Goal: Task Accomplishment & Management: Manage account settings

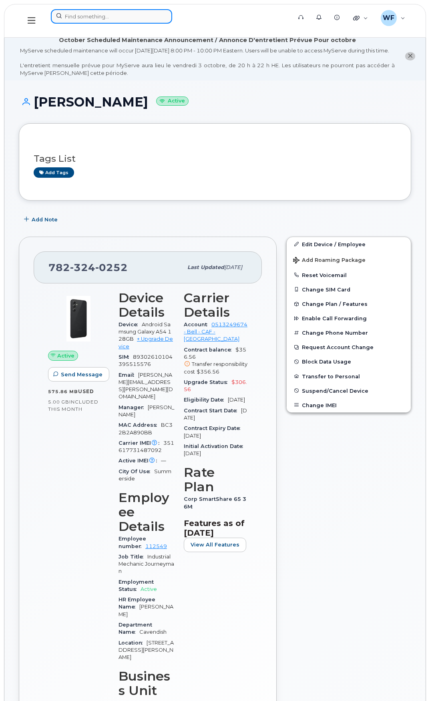
click at [75, 15] on input at bounding box center [111, 16] width 121 height 14
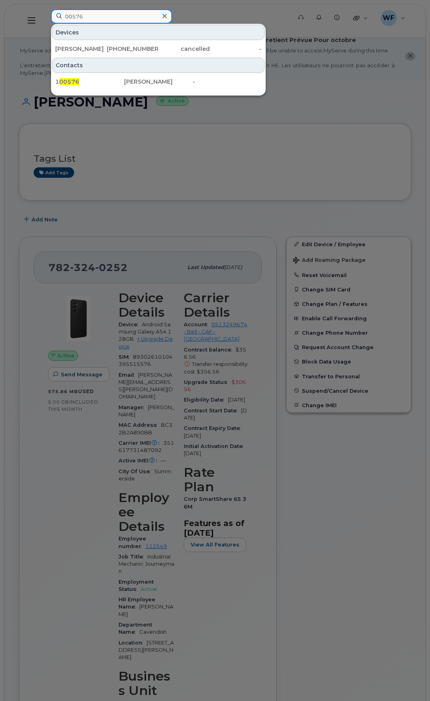
click at [67, 15] on input "00576" at bounding box center [111, 16] width 121 height 14
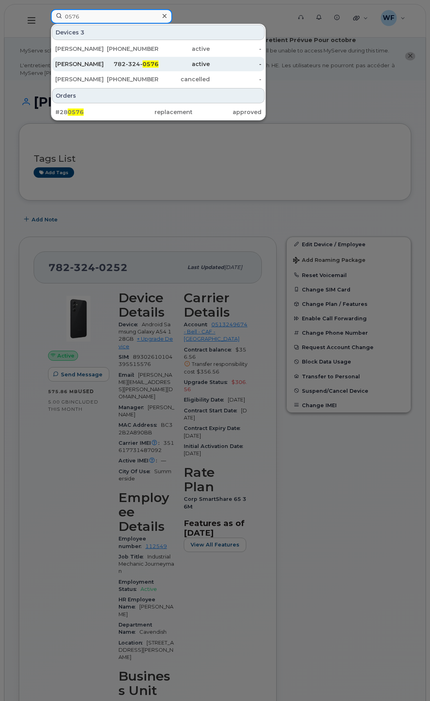
type input "0576"
click at [94, 64] on div "Jacob Thompson" at bounding box center [81, 64] width 52 height 8
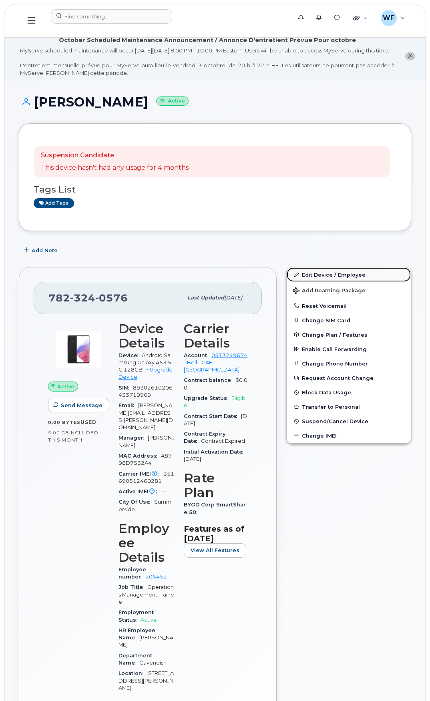
click at [332, 279] on link "Edit Device / Employee" at bounding box center [348, 274] width 124 height 14
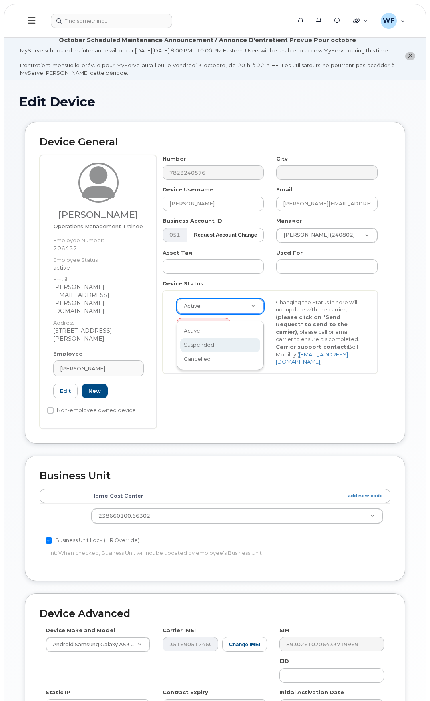
select select "suspended"
click at [198, 332] on button "Send Request" at bounding box center [203, 325] width 54 height 15
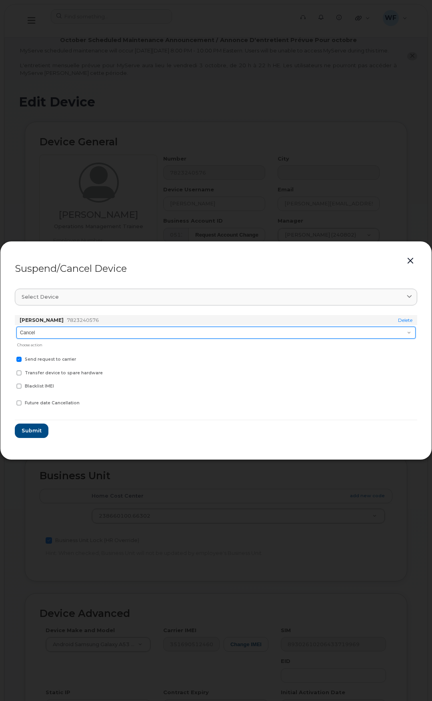
click at [90, 334] on select "Cancel Suspend - Extend Suspension Suspend - Reduced Rate Suspend - Full Rate S…" at bounding box center [215, 332] width 399 height 12
click at [16, 326] on select "Cancel Suspend - Extend Suspension Suspend - Reduced Rate Suspend - Full Rate S…" at bounding box center [215, 332] width 399 height 12
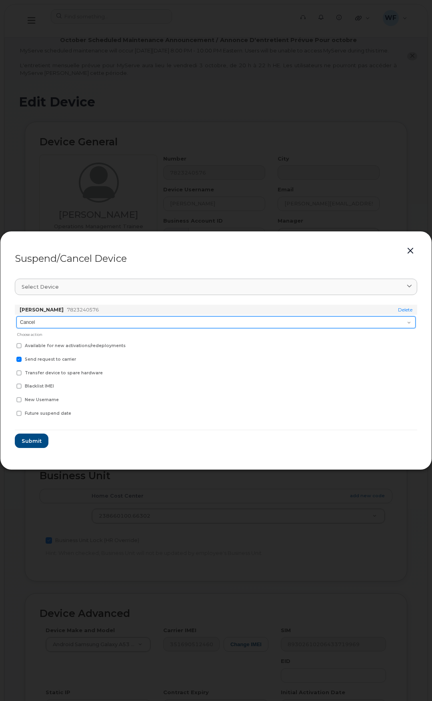
click at [96, 323] on select "Cancel Suspend - Extend Suspension Suspend - Reduced Rate Suspend - Full Rate S…" at bounding box center [215, 322] width 399 height 12
select select "[object Object]"
click at [16, 316] on select "Cancel Suspend - Extend Suspension Suspend - Reduced Rate Suspend - Full Rate S…" at bounding box center [215, 322] width 399 height 12
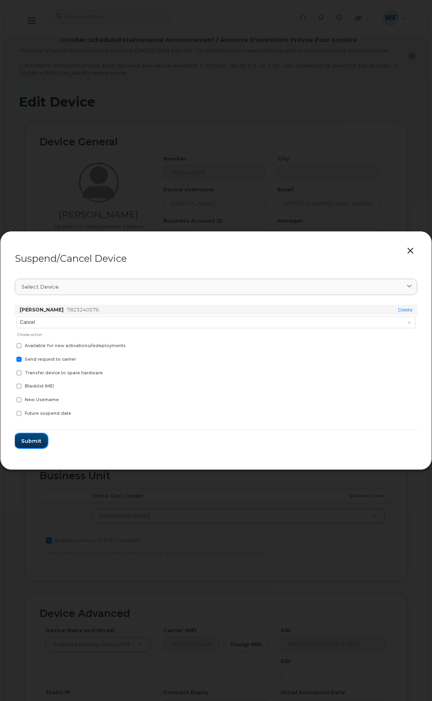
click at [44, 442] on button "Submit" at bounding box center [31, 440] width 33 height 14
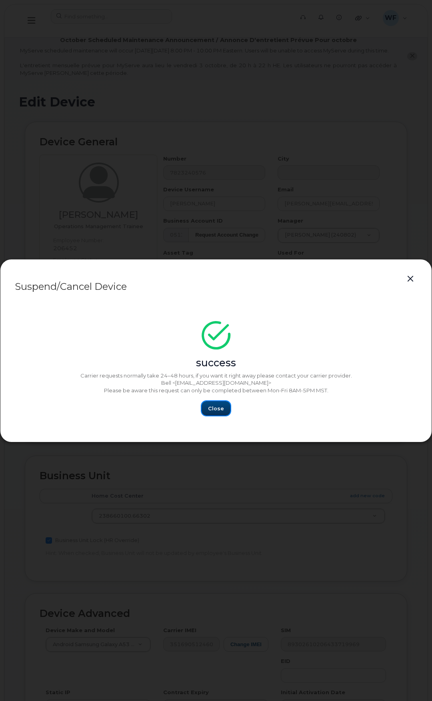
click at [209, 408] on span "Close" at bounding box center [216, 408] width 16 height 8
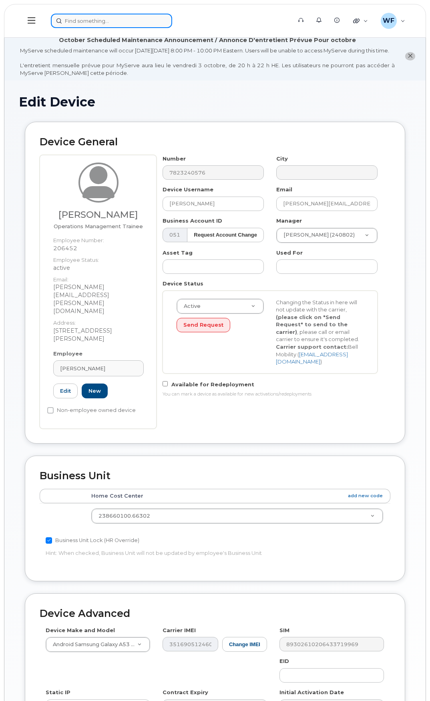
click at [84, 20] on input at bounding box center [111, 21] width 121 height 14
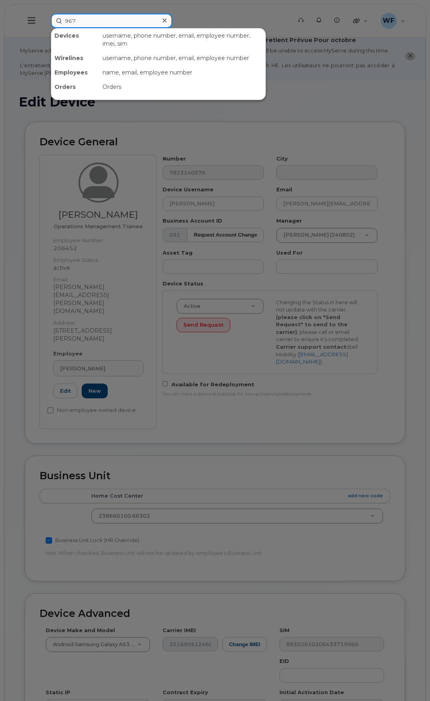
type input "9674"
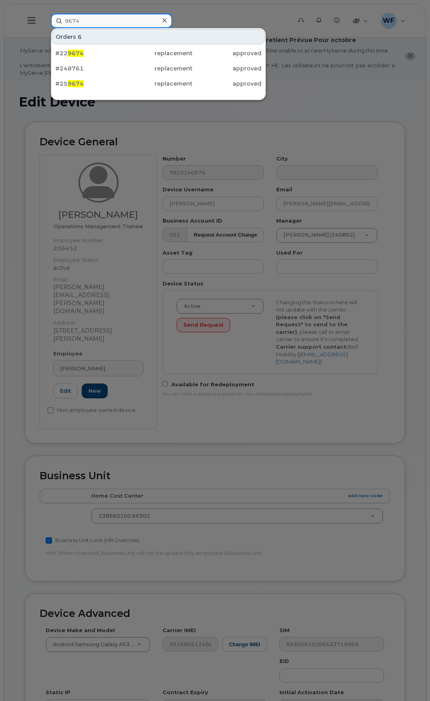
drag, startPoint x: 85, startPoint y: 18, endPoint x: 52, endPoint y: 13, distance: 33.2
click at [52, 14] on div "9674 Orders 6 #22 9674 replacement approved #248761 replacement approved #25 96…" at bounding box center [168, 21] width 248 height 14
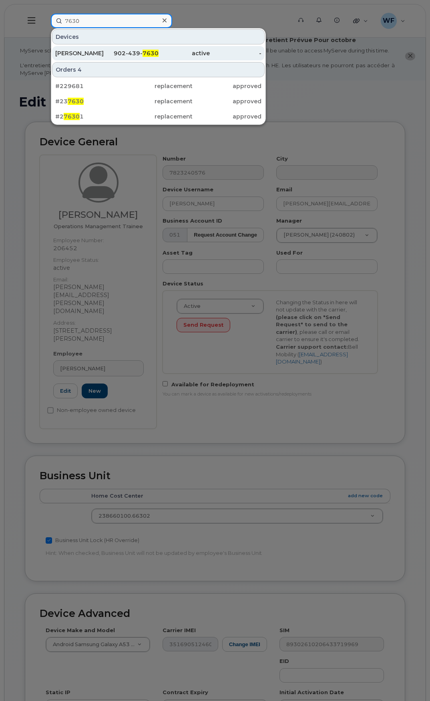
type input "7630"
click at [84, 54] on div "Donald Welton" at bounding box center [81, 53] width 52 height 8
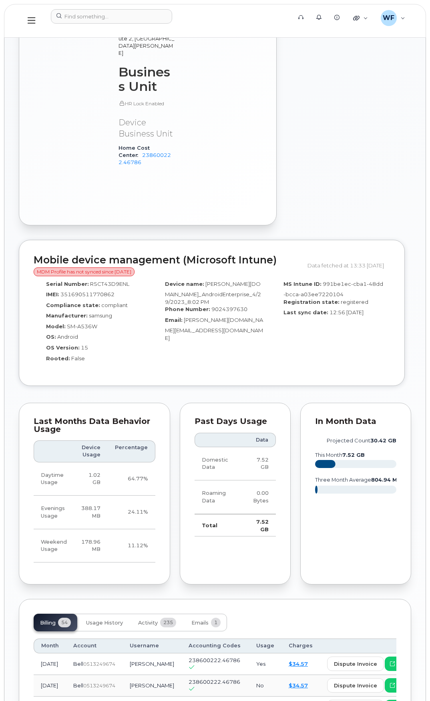
scroll to position [800, 0]
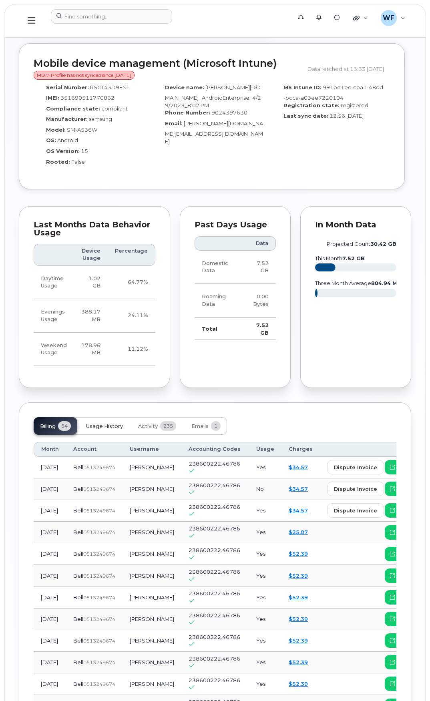
click at [117, 423] on span "Usage History" at bounding box center [104, 426] width 37 height 6
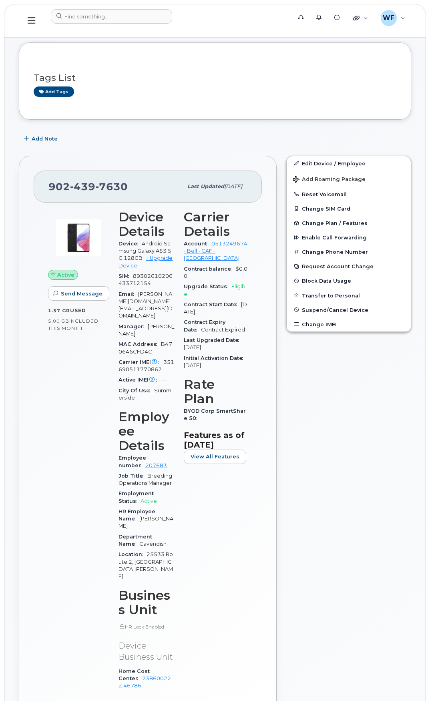
scroll to position [80, 0]
click at [80, 18] on input at bounding box center [111, 16] width 121 height 14
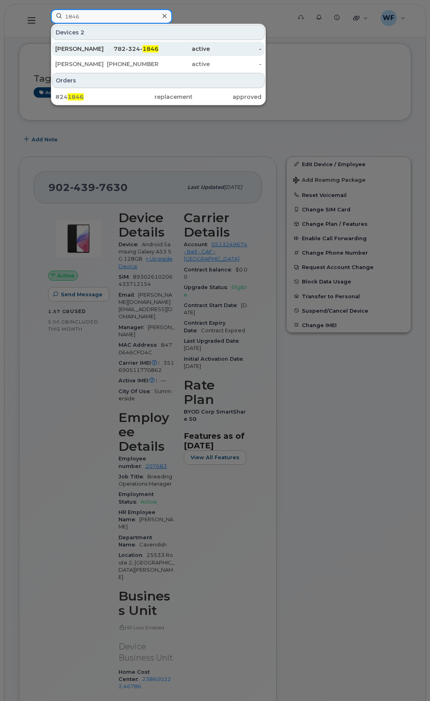
type input "1846"
click at [84, 50] on div "[PERSON_NAME]" at bounding box center [81, 49] width 52 height 8
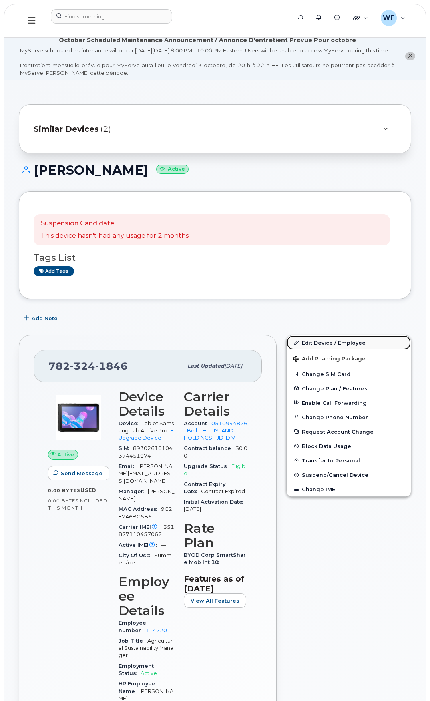
click at [331, 350] on link "Edit Device / Employee" at bounding box center [348, 342] width 124 height 14
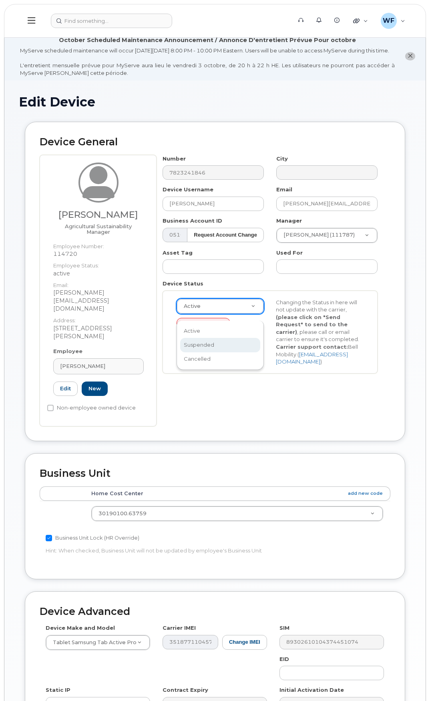
select select "suspended"
click at [202, 332] on button "Send Request" at bounding box center [203, 325] width 54 height 15
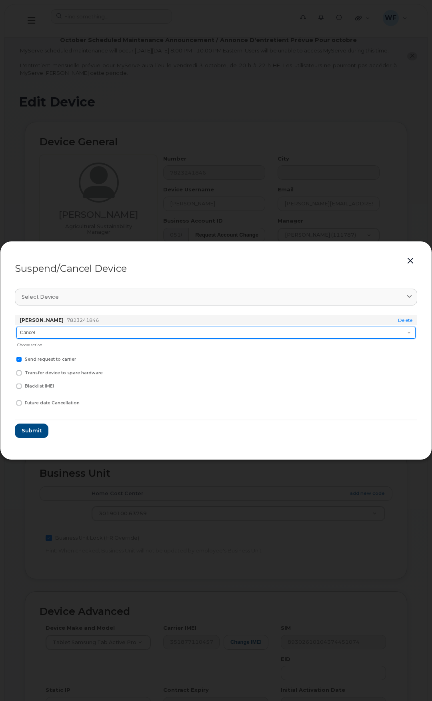
click at [60, 330] on select "Cancel Suspend - Extend Suspension Suspend - Reduced Rate Suspend - Full Rate S…" at bounding box center [215, 332] width 399 height 12
select select "[object Object]"
click at [16, 326] on select "Cancel Suspend - Extend Suspension Suspend - Reduced Rate Suspend - Full Rate S…" at bounding box center [215, 332] width 399 height 12
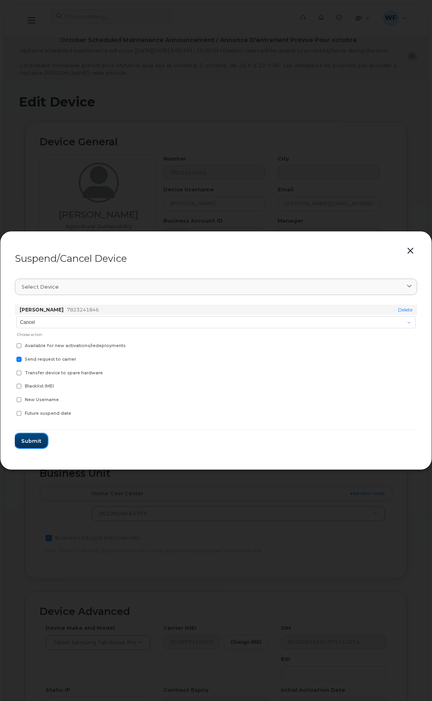
click at [34, 434] on button "Submit" at bounding box center [31, 440] width 33 height 14
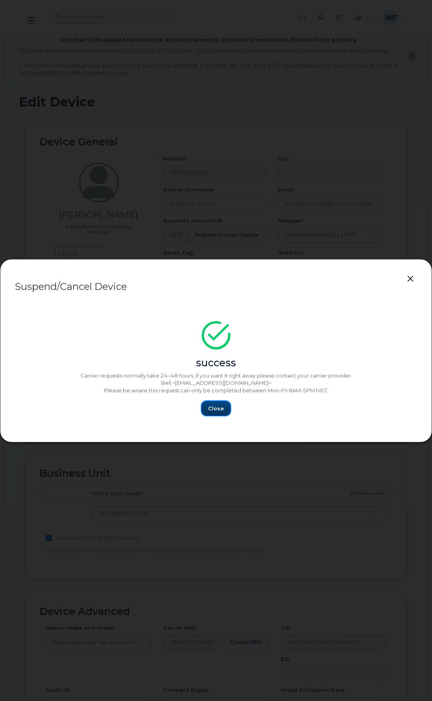
click at [211, 410] on span "Close" at bounding box center [216, 408] width 16 height 8
